Goal: Information Seeking & Learning: Learn about a topic

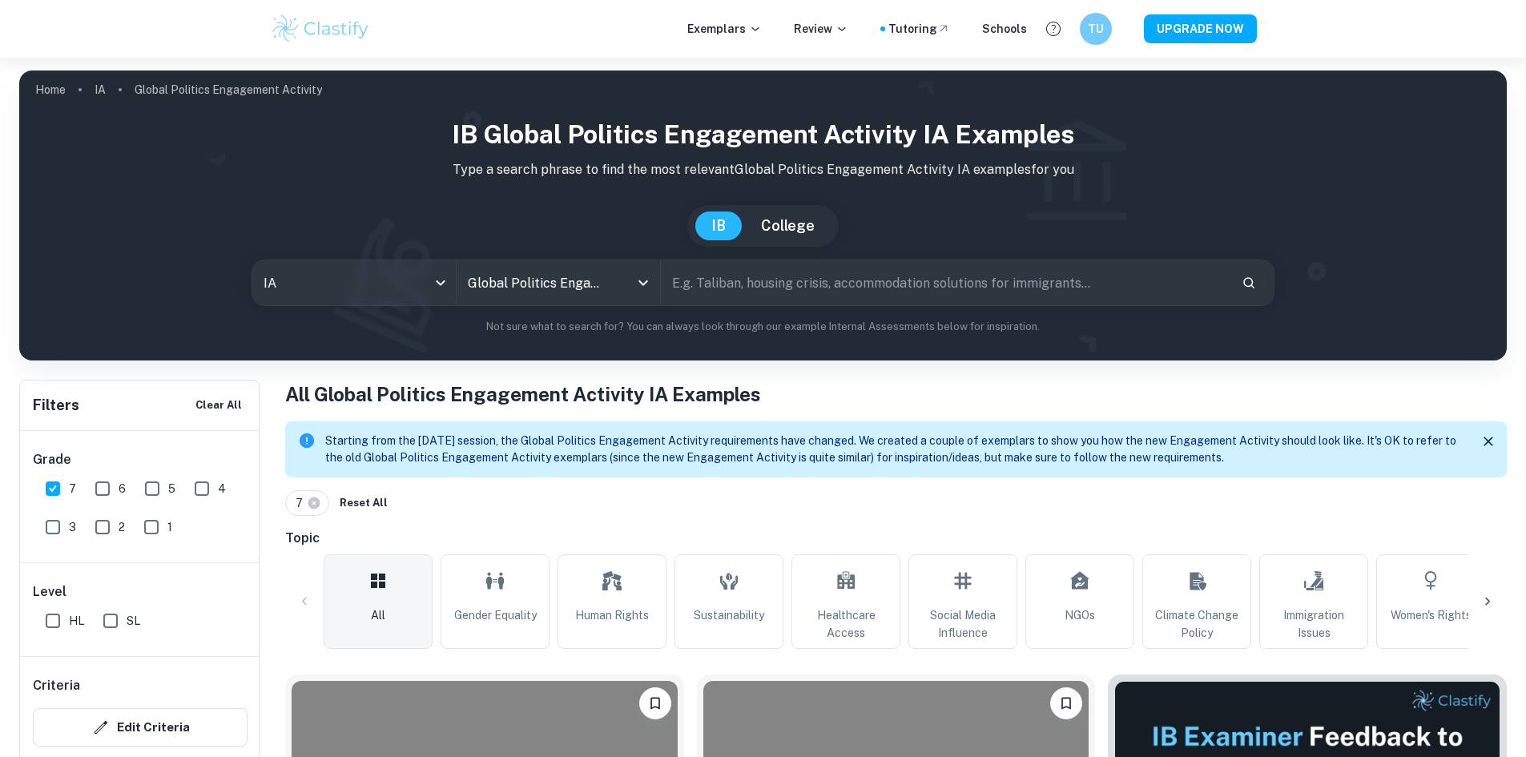
scroll to position [232, 0]
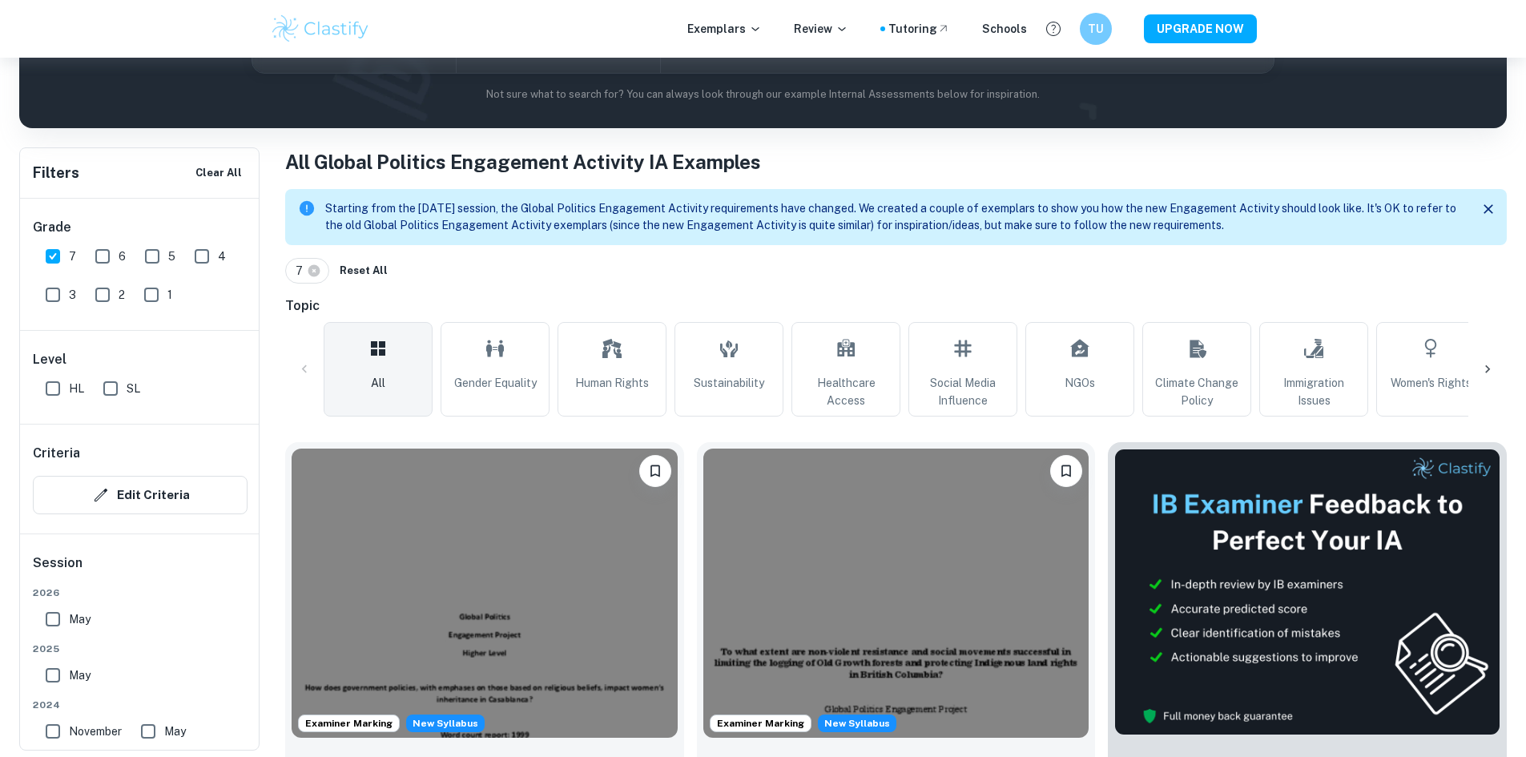
click at [54, 387] on input "HL" at bounding box center [53, 388] width 32 height 32
checkbox input "true"
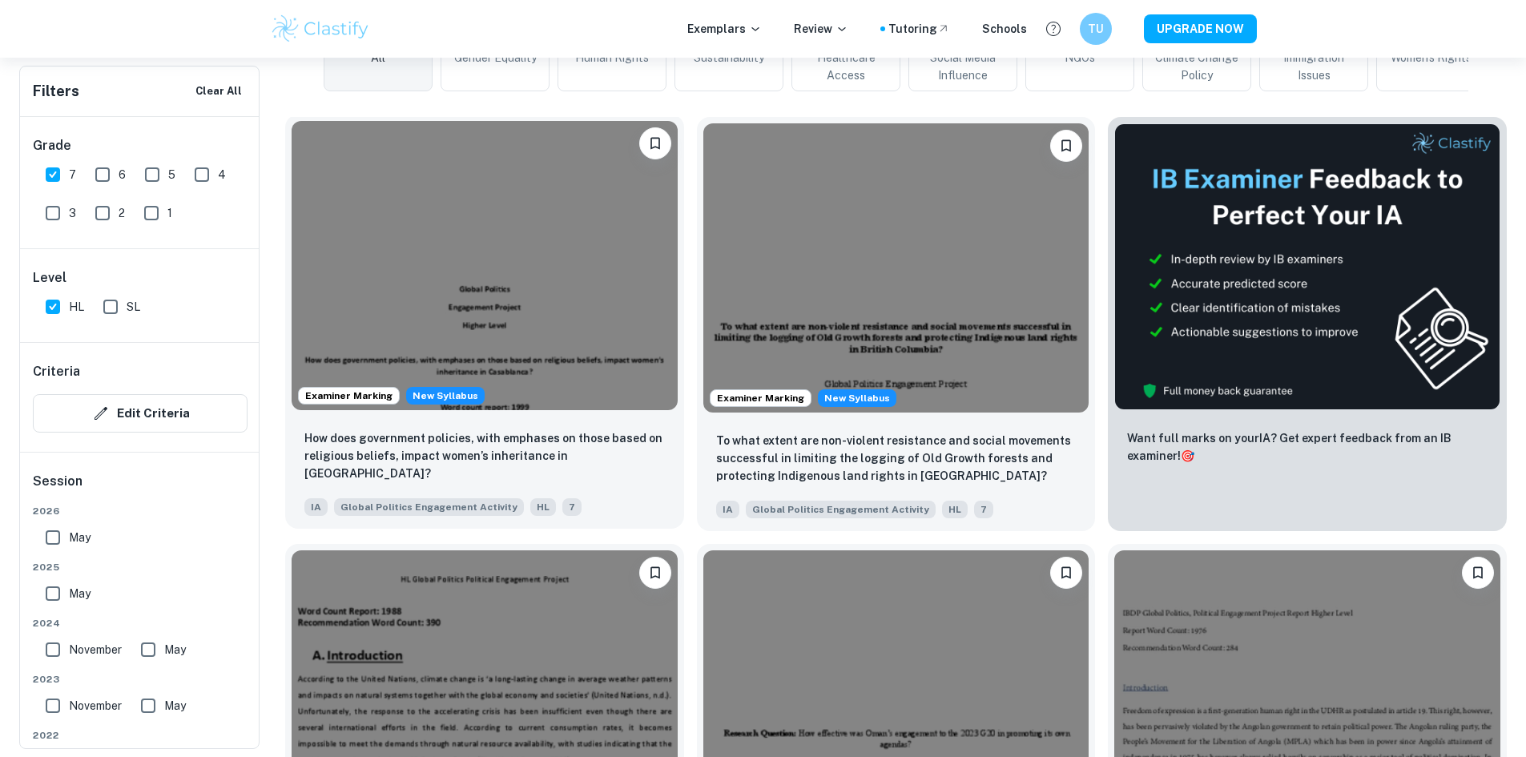
scroll to position [557, 0]
click at [476, 256] on img at bounding box center [484, 266] width 386 height 289
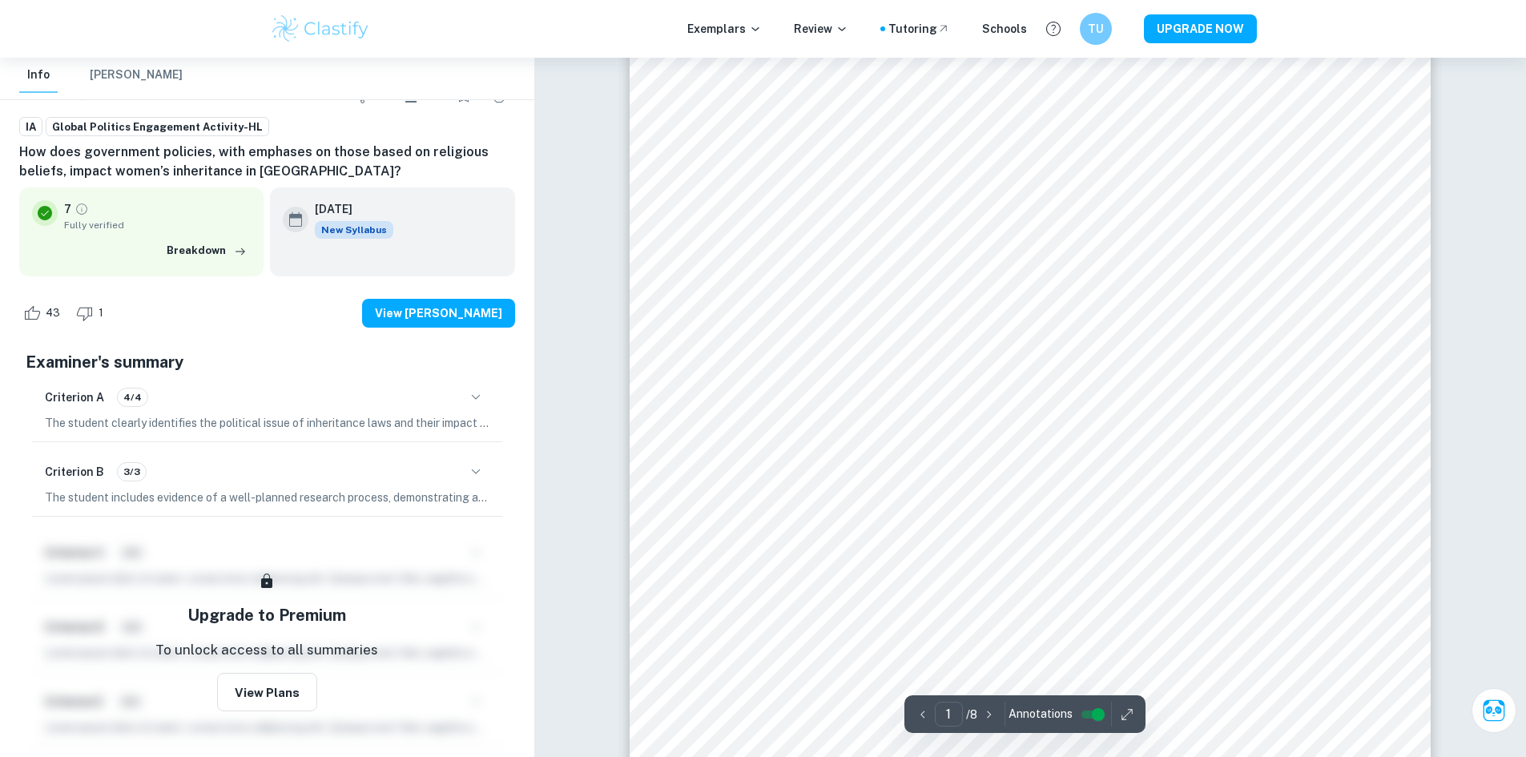
scroll to position [155, 0]
